Goal: Navigation & Orientation: Understand site structure

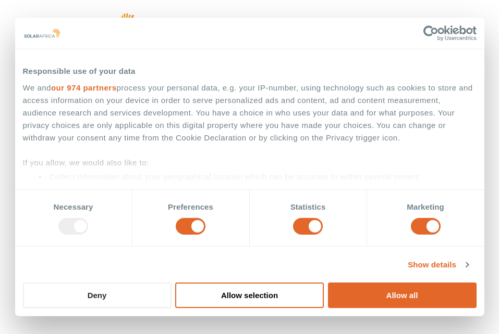
click at [151, 294] on button "Deny" at bounding box center [97, 296] width 148 height 26
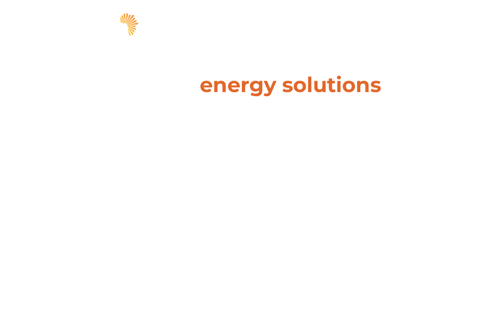
click at [447, 28] on span "hello" at bounding box center [444, 27] width 16 height 16
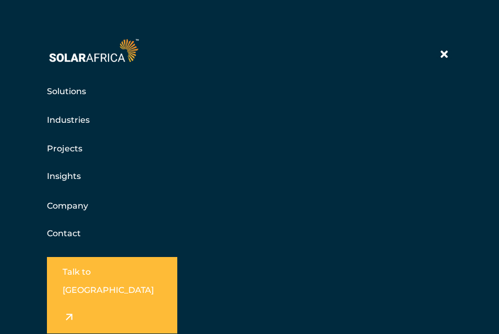
click at [63, 89] on link "Solutions" at bounding box center [66, 91] width 39 height 13
